Goal: Task Accomplishment & Management: Complete application form

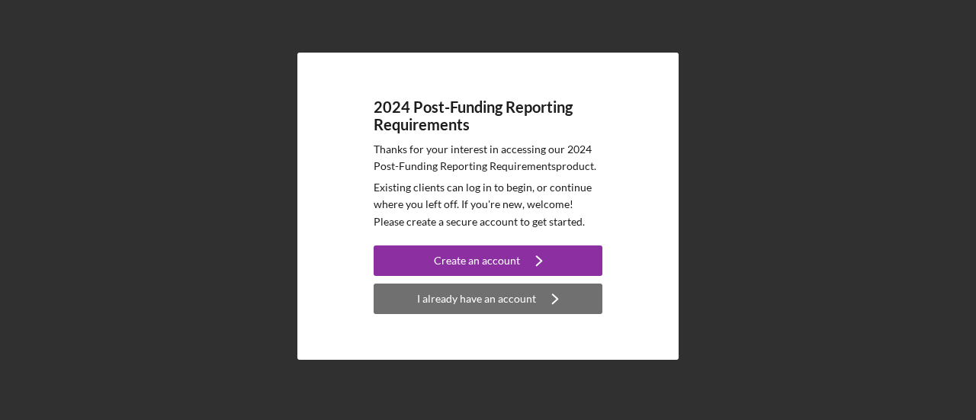
click at [496, 296] on div "I already have an account" at bounding box center [476, 299] width 119 height 31
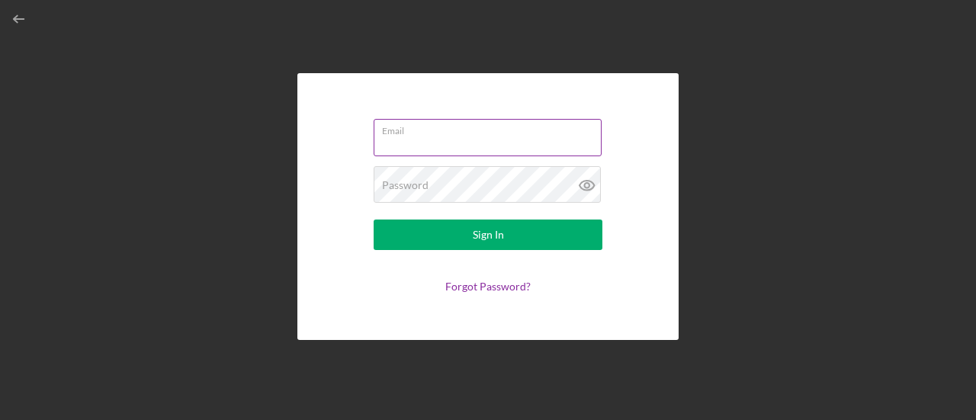
type input "[PERSON_NAME][EMAIL_ADDRESS][DOMAIN_NAME]"
click at [472, 146] on input "[PERSON_NAME][EMAIL_ADDRESS][DOMAIN_NAME]" at bounding box center [488, 137] width 228 height 37
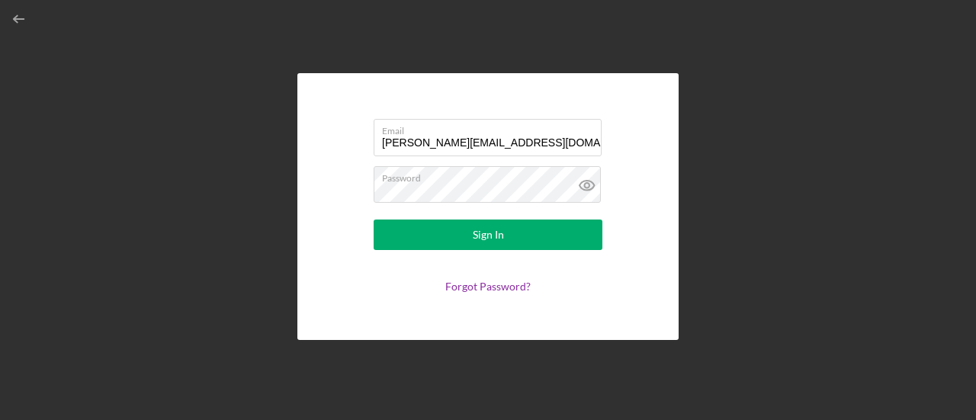
click at [381, 272] on form "Email [PERSON_NAME][EMAIL_ADDRESS][DOMAIN_NAME] Password Sign In Forgot Passwor…" at bounding box center [488, 206] width 305 height 191
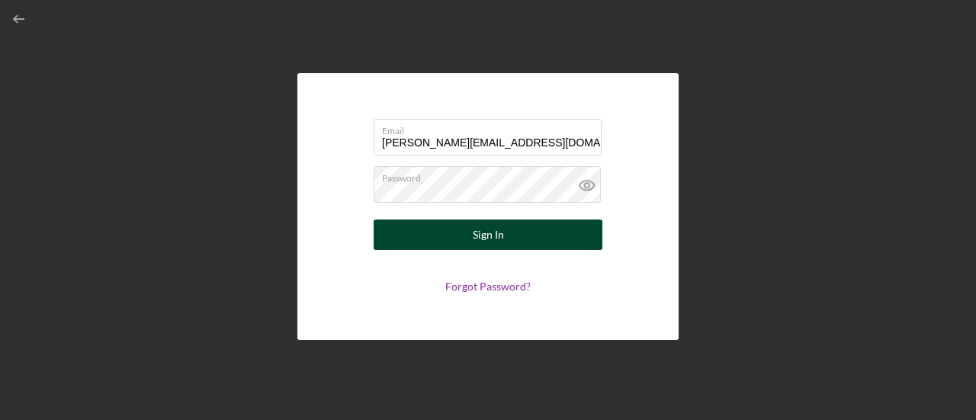
click at [415, 248] on button "Sign In" at bounding box center [488, 235] width 229 height 31
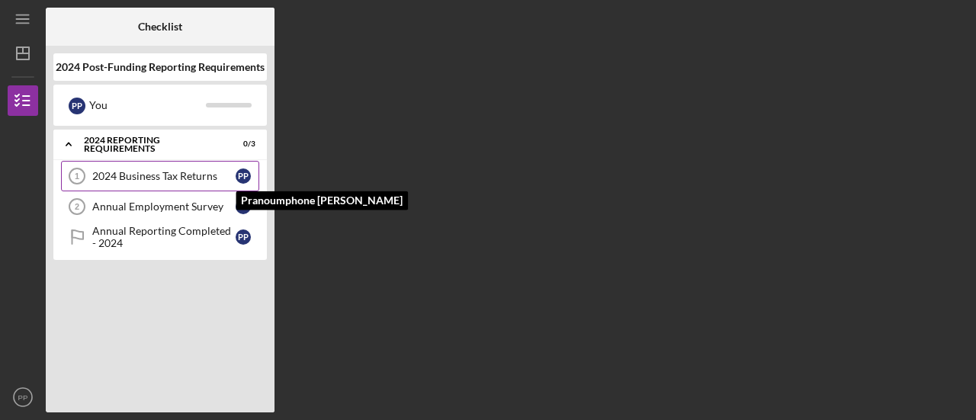
click at [250, 177] on div "P P" at bounding box center [243, 176] width 15 height 15
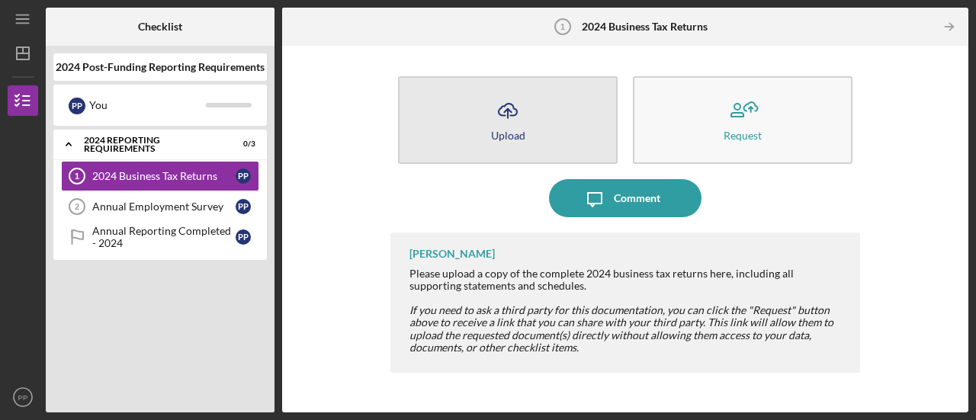
click at [540, 129] on button "Icon/Upload Upload" at bounding box center [508, 120] width 220 height 88
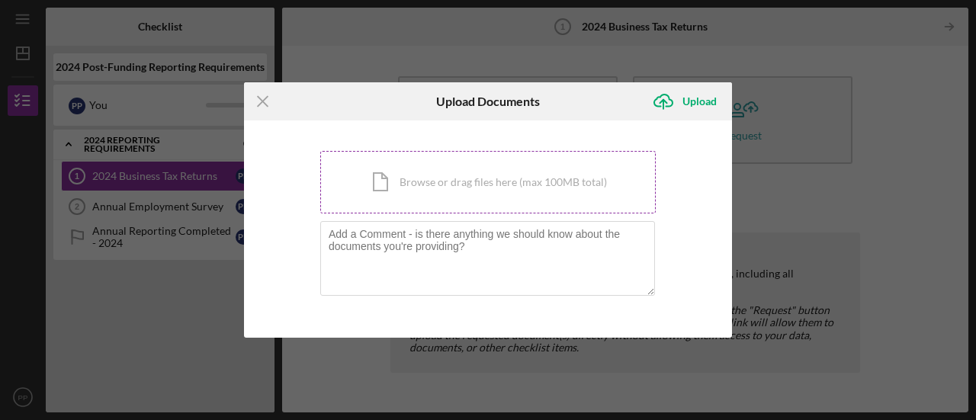
click at [436, 201] on div "Icon/Document Browse or drag files here (max 100MB total) Tap to choose files o…" at bounding box center [488, 182] width 336 height 63
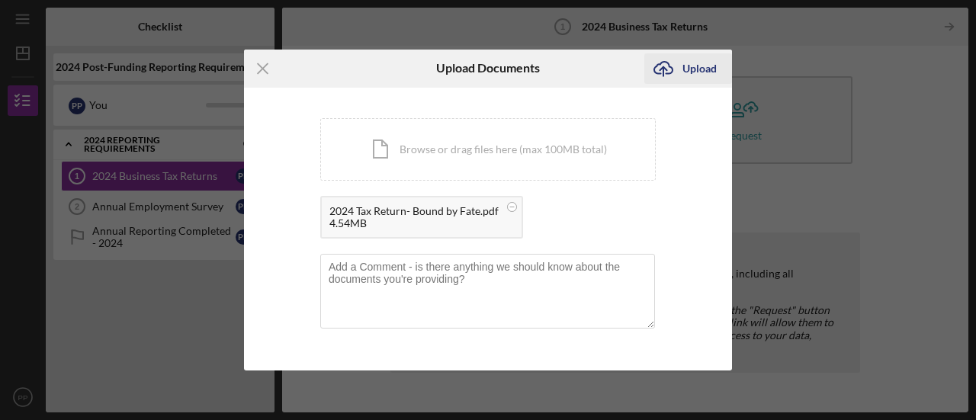
click at [698, 79] on div "Upload" at bounding box center [699, 68] width 34 height 31
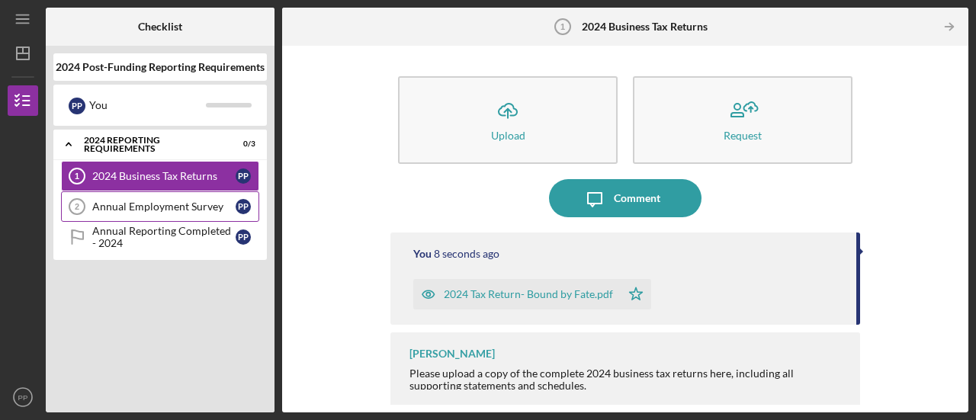
click at [215, 207] on div "Annual Employment Survey" at bounding box center [163, 207] width 143 height 12
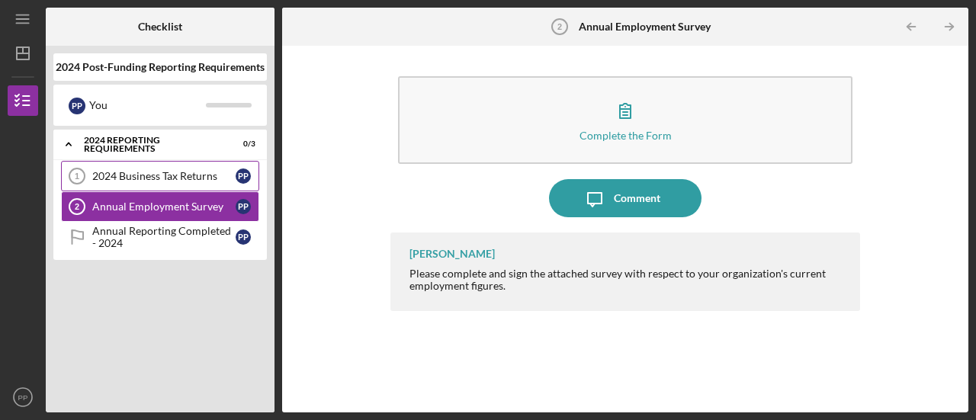
click at [198, 175] on div "2024 Business Tax Returns" at bounding box center [163, 176] width 143 height 12
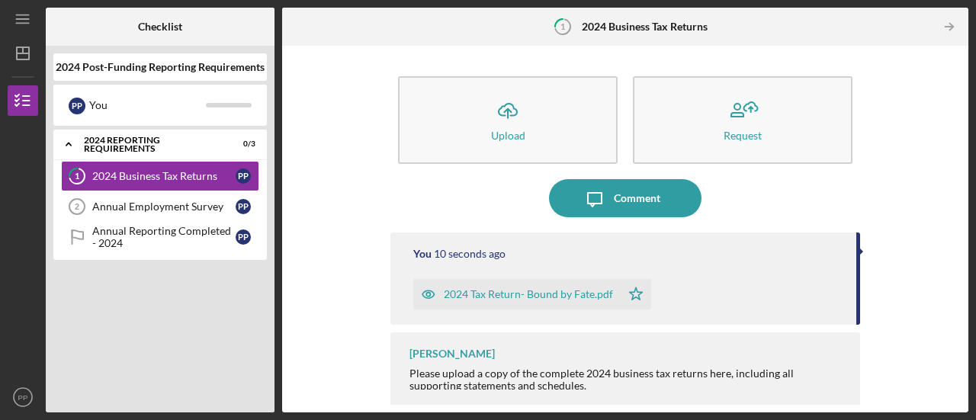
scroll to position [3, 0]
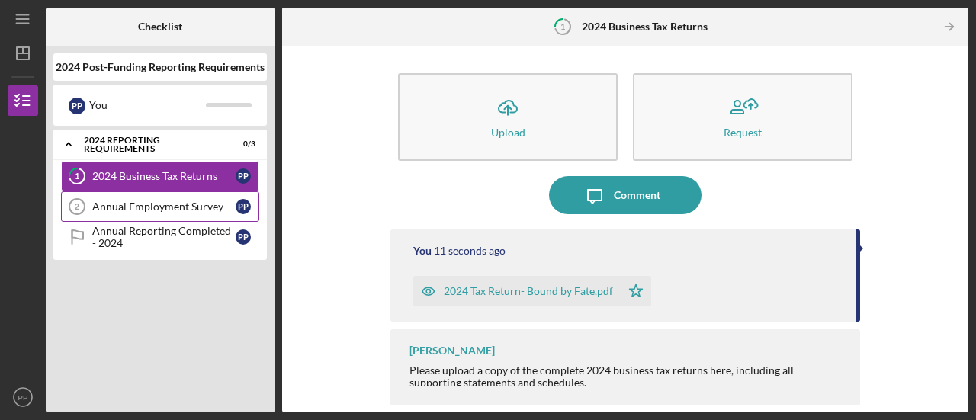
click at [157, 204] on div "Annual Employment Survey" at bounding box center [163, 207] width 143 height 12
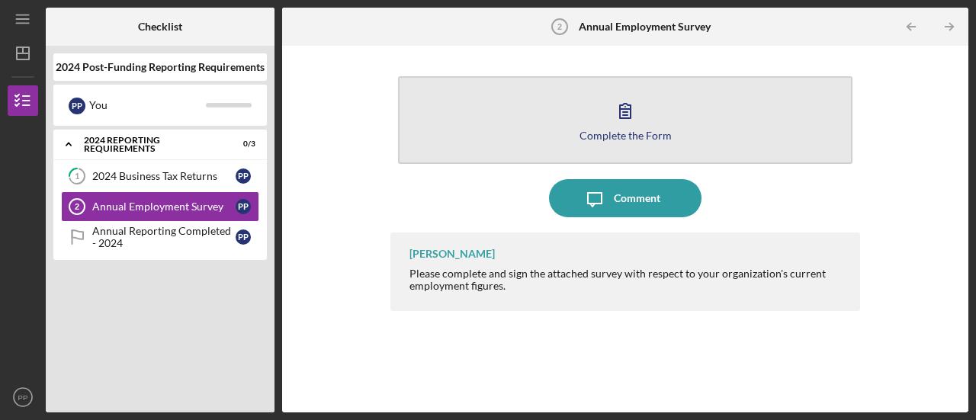
click at [636, 135] on div "Complete the Form" at bounding box center [626, 135] width 92 height 11
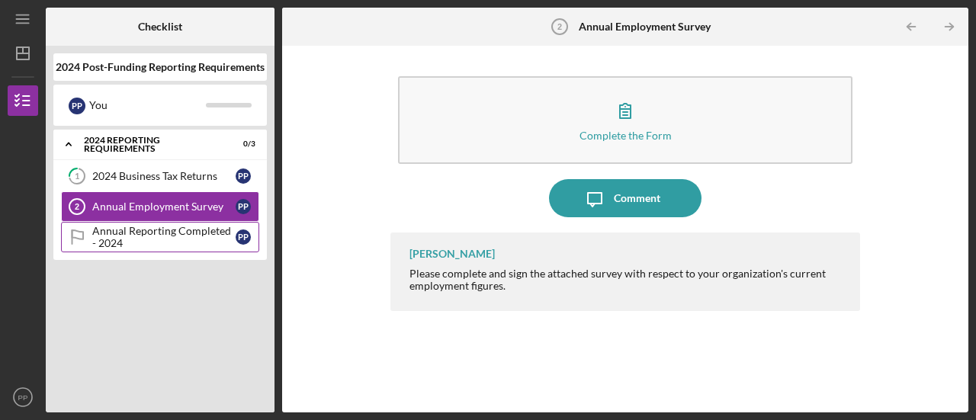
click at [137, 234] on div "Annual Reporting Completed - 2024" at bounding box center [163, 237] width 143 height 24
